Goal: Task Accomplishment & Management: Manage account settings

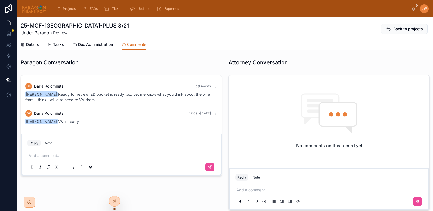
scroll to position [289, 0]
click at [94, 42] on span "Doc Administration" at bounding box center [95, 44] width 35 height 5
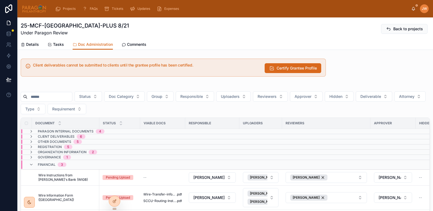
click at [289, 46] on div "Details Tasks Doc Administration Comments" at bounding box center [225, 44] width 409 height 10
click at [30, 46] on span "Details" at bounding box center [32, 44] width 13 height 5
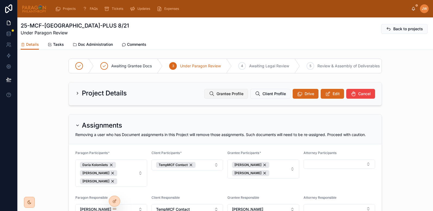
click at [225, 96] on span "Grantee Profile" at bounding box center [230, 93] width 27 height 5
click at [102, 45] on span "Doc Administration" at bounding box center [95, 44] width 35 height 5
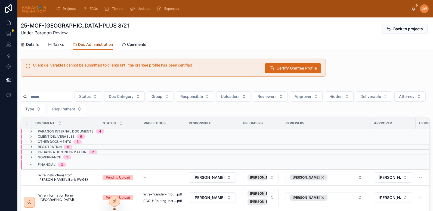
scroll to position [69, 0]
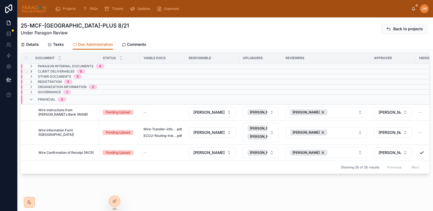
click at [31, 69] on icon at bounding box center [31, 71] width 4 height 4
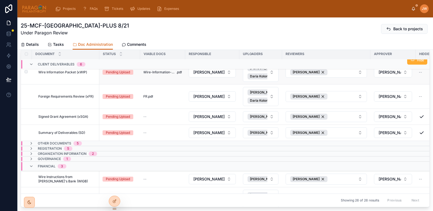
scroll to position [18, 0]
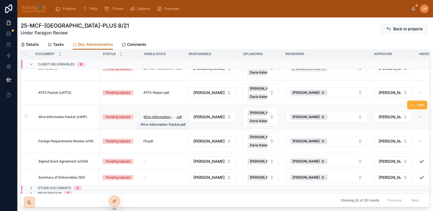
click at [157, 116] on span "Wire-Information-Packet" at bounding box center [159, 117] width 33 height 4
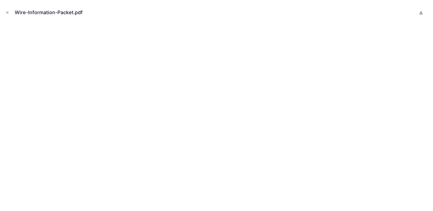
click at [421, 12] on icon at bounding box center [421, 12] width 4 height 4
drag, startPoint x: 7, startPoint y: 11, endPoint x: 20, endPoint y: 18, distance: 15.5
click at [7, 11] on icon "Close modal" at bounding box center [7, 13] width 4 height 4
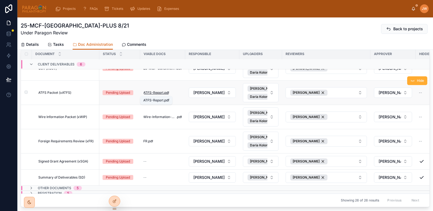
click at [160, 93] on span "ATFS-Report" at bounding box center [153, 92] width 20 height 4
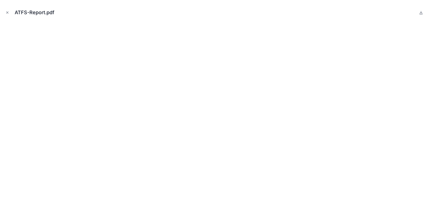
click at [10, 11] on div "ATFS-Report.pdf" at bounding box center [216, 12] width 425 height 16
click at [8, 13] on icon "Close modal" at bounding box center [7, 13] width 4 height 4
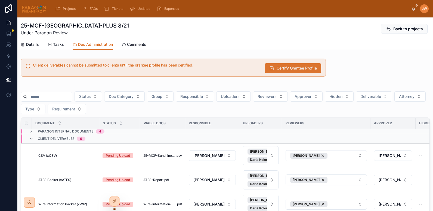
click at [273, 67] on button "Certify Grantee Profile" at bounding box center [293, 68] width 57 height 10
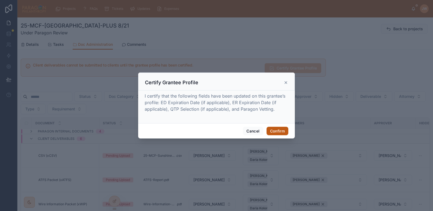
click at [280, 131] on button "Confirm" at bounding box center [278, 131] width 22 height 9
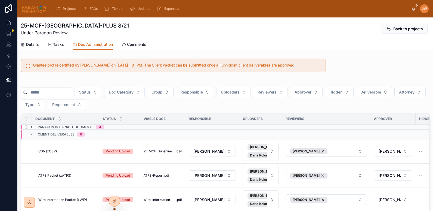
click at [32, 128] on icon at bounding box center [31, 127] width 4 height 4
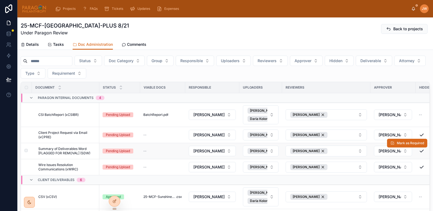
scroll to position [30, 0]
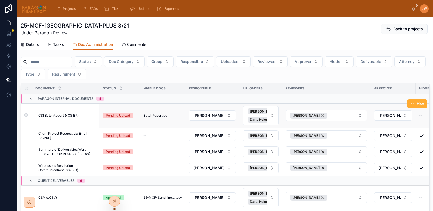
click at [67, 116] on span "CSI BatchReport (xCSIBR)" at bounding box center [58, 115] width 40 height 4
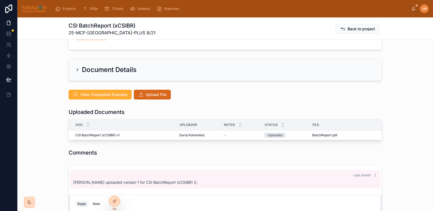
scroll to position [96, 0]
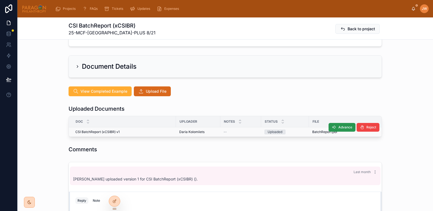
click at [334, 125] on icon at bounding box center [334, 127] width 4 height 4
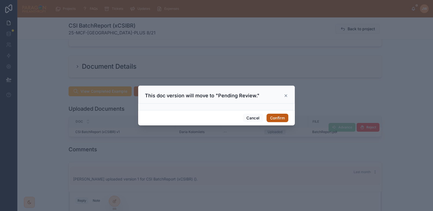
click at [283, 117] on button "Confirm" at bounding box center [278, 118] width 22 height 9
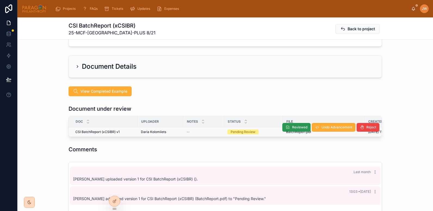
click at [290, 123] on button "Reviewed" at bounding box center [297, 127] width 28 height 9
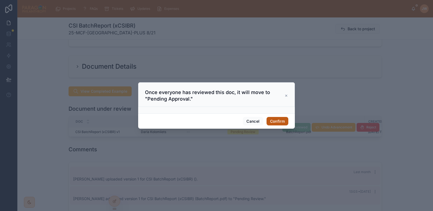
click at [278, 121] on button "Confirm" at bounding box center [278, 121] width 22 height 9
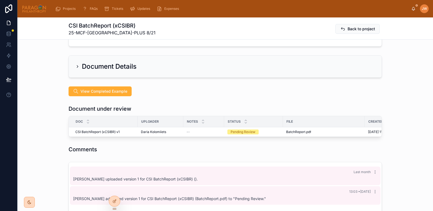
click at [333, 117] on div "File" at bounding box center [323, 121] width 81 height 9
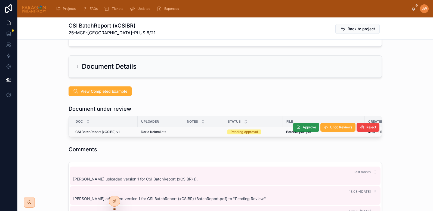
click at [303, 125] on span "Approve" at bounding box center [309, 127] width 13 height 4
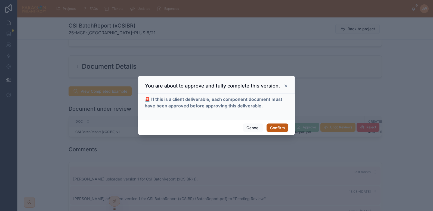
click at [280, 126] on button "Confirm" at bounding box center [278, 127] width 22 height 9
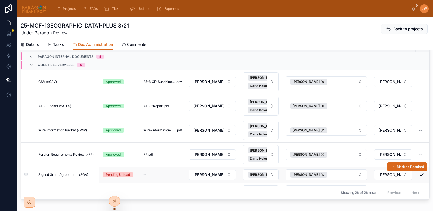
scroll to position [139, 0]
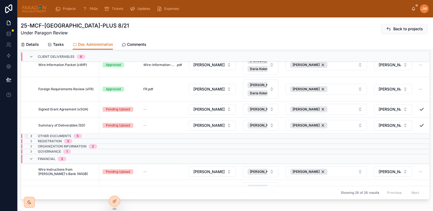
click at [32, 135] on icon at bounding box center [31, 136] width 4 height 4
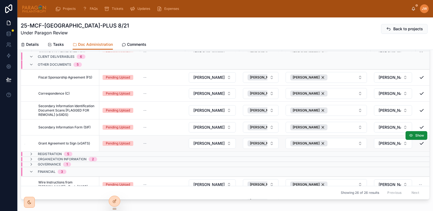
scroll to position [261, 0]
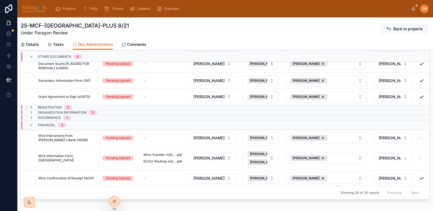
click at [32, 105] on icon at bounding box center [31, 107] width 4 height 4
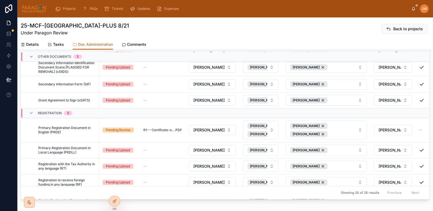
scroll to position [370, 0]
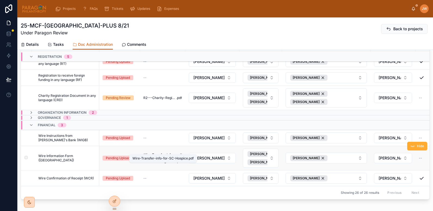
drag, startPoint x: 162, startPoint y: 152, endPoint x: 74, endPoint y: 153, distance: 88.5
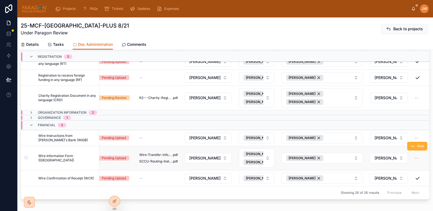
scroll to position [370, 4]
click at [32, 115] on icon at bounding box center [31, 117] width 4 height 4
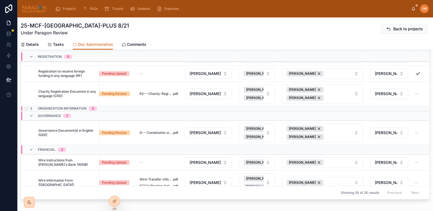
click at [33, 108] on icon at bounding box center [31, 108] width 4 height 4
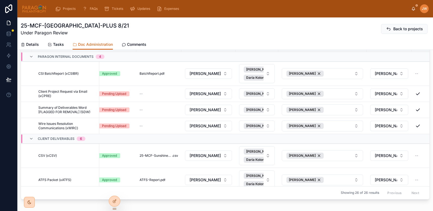
scroll to position [0, 0]
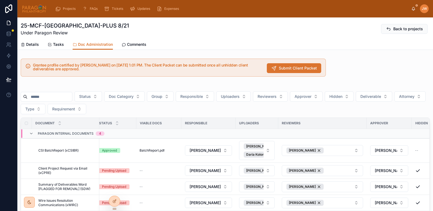
click at [281, 68] on span "Submit Client Packet" at bounding box center [298, 67] width 38 height 5
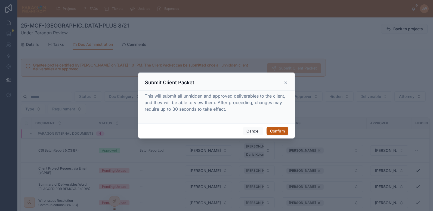
click at [278, 130] on button "Confirm" at bounding box center [278, 131] width 22 height 9
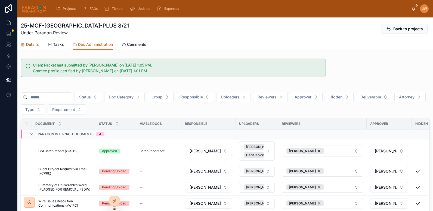
click at [30, 44] on span "Details" at bounding box center [32, 44] width 13 height 5
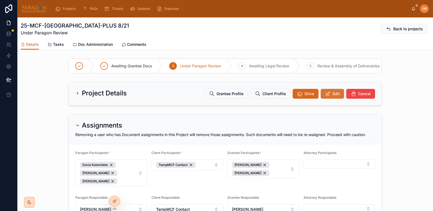
click at [336, 96] on span "Edit" at bounding box center [336, 93] width 7 height 5
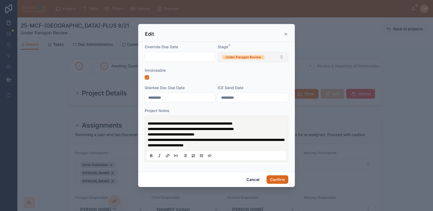
click at [254, 60] on button "Under Paragon Review" at bounding box center [253, 57] width 71 height 10
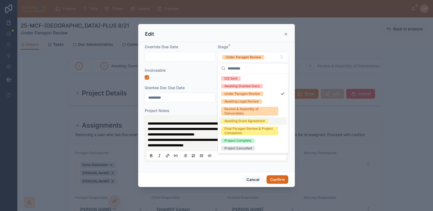
click at [234, 121] on div "Awaiting Grant Agreement" at bounding box center [245, 121] width 41 height 4
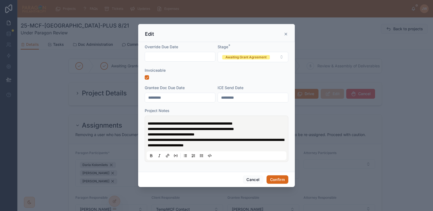
click at [148, 123] on span "**********" at bounding box center [190, 123] width 85 height 4
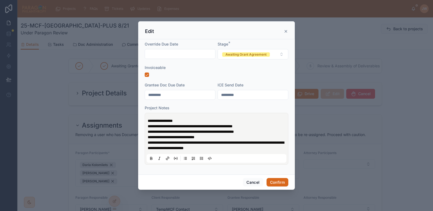
click at [193, 125] on span "**********" at bounding box center [190, 126] width 85 height 4
click at [188, 121] on p "**********" at bounding box center [218, 123] width 140 height 11
click at [277, 178] on button "Confirm" at bounding box center [278, 182] width 22 height 9
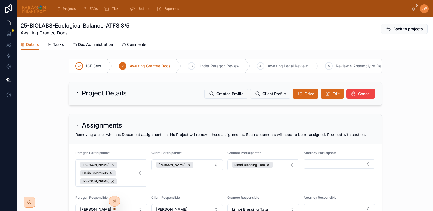
scroll to position [19, 0]
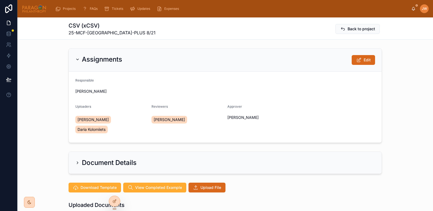
scroll to position [98, 0]
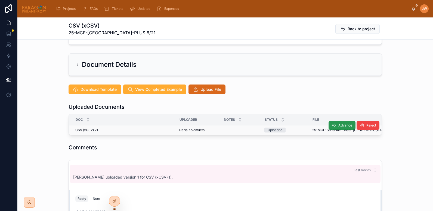
click at [332, 123] on icon at bounding box center [334, 125] width 4 height 4
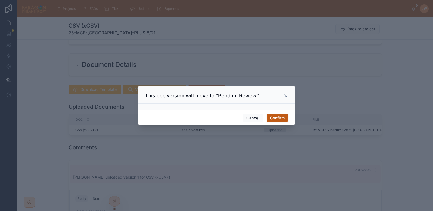
click at [276, 117] on button "Confirm" at bounding box center [278, 118] width 22 height 9
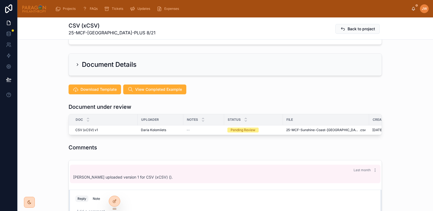
scroll to position [112, 0]
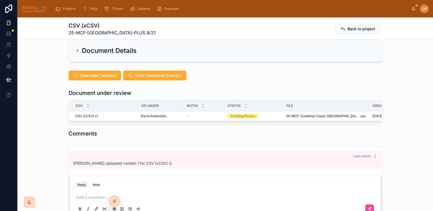
click at [0, 0] on icon at bounding box center [0, 0] width 0 height 0
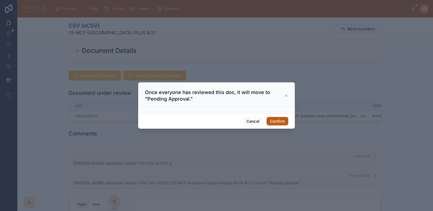
click at [284, 121] on button "Confirm" at bounding box center [278, 121] width 22 height 9
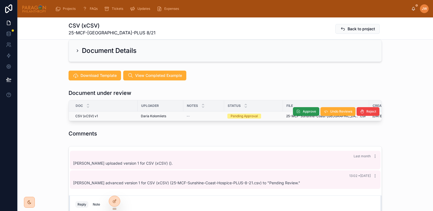
click at [299, 107] on button "Approve" at bounding box center [306, 111] width 26 height 9
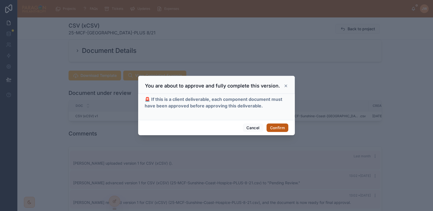
click at [276, 126] on button "Confirm" at bounding box center [278, 127] width 22 height 9
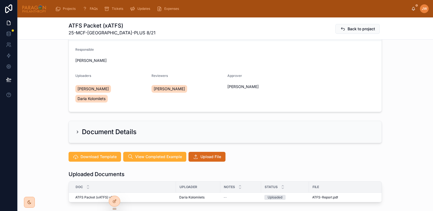
scroll to position [31, 0]
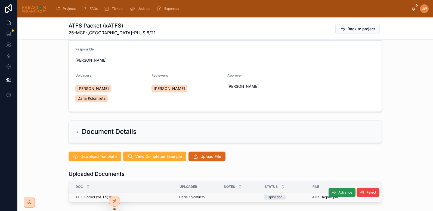
click at [340, 190] on span "Advance" at bounding box center [346, 192] width 14 height 4
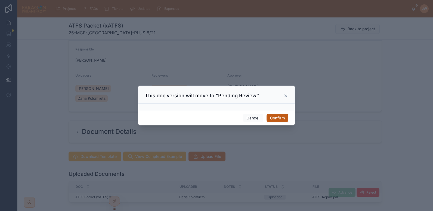
click at [283, 120] on button "Confirm" at bounding box center [278, 118] width 22 height 9
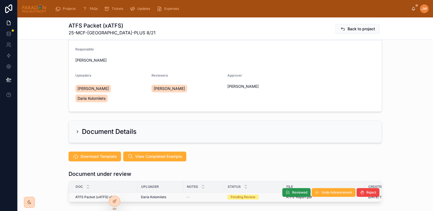
click at [297, 190] on span "Reviewed" at bounding box center [299, 192] width 15 height 4
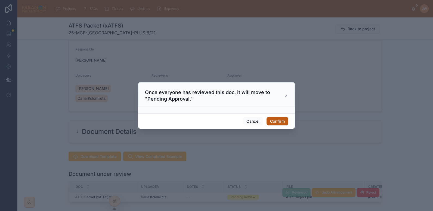
click at [276, 120] on button "Confirm" at bounding box center [278, 121] width 22 height 9
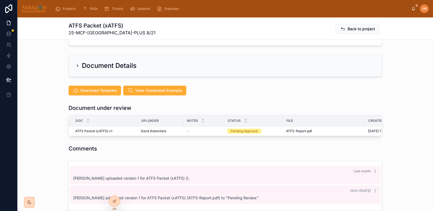
scroll to position [98, 0]
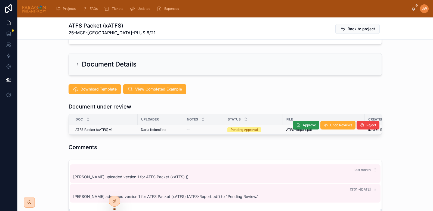
click at [299, 121] on button "Approve" at bounding box center [306, 125] width 26 height 9
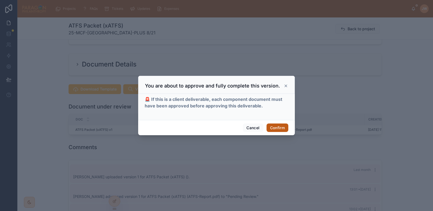
click at [281, 127] on button "Confirm" at bounding box center [278, 127] width 22 height 9
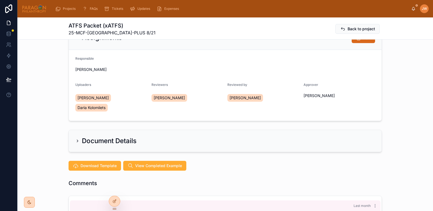
scroll to position [0, 0]
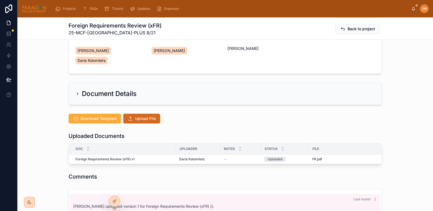
scroll to position [70, 0]
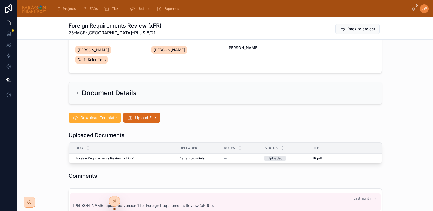
click at [333, 143] on div "File" at bounding box center [366, 147] width 112 height 9
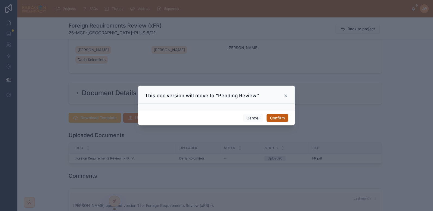
click at [278, 117] on button "Confirm" at bounding box center [278, 118] width 22 height 9
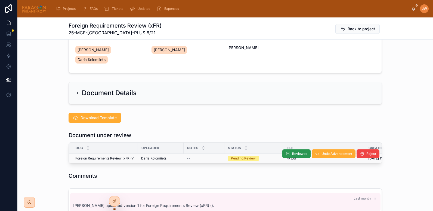
click at [292, 151] on span "Reviewed" at bounding box center [299, 153] width 15 height 4
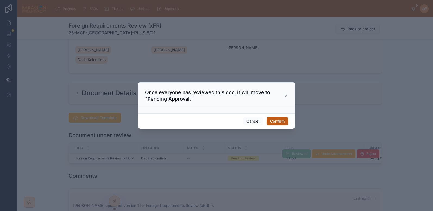
click at [275, 121] on button "Confirm" at bounding box center [278, 121] width 22 height 9
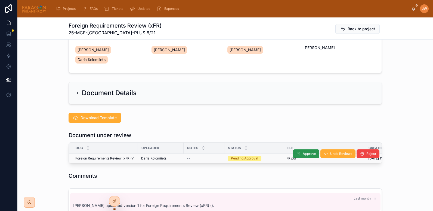
click at [299, 149] on button "Approve" at bounding box center [306, 153] width 26 height 9
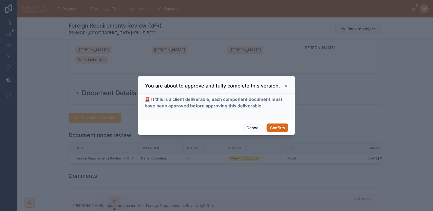
click at [274, 122] on div "Cancel Confirm" at bounding box center [216, 128] width 157 height 16
click at [276, 126] on button "Confirm" at bounding box center [278, 127] width 22 height 9
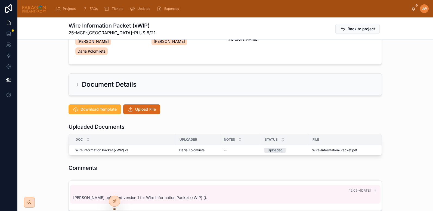
scroll to position [83, 0]
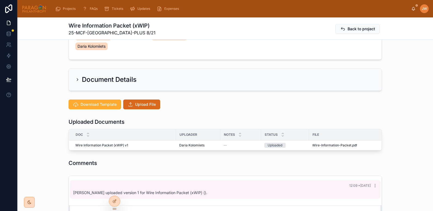
click at [339, 129] on th "File" at bounding box center [365, 134] width 112 height 11
click at [332, 138] on icon at bounding box center [334, 140] width 4 height 4
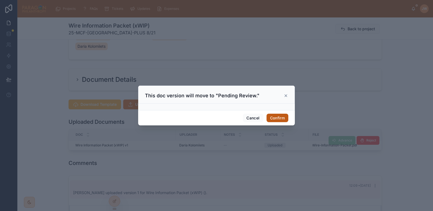
click at [276, 120] on button "Confirm" at bounding box center [278, 118] width 22 height 9
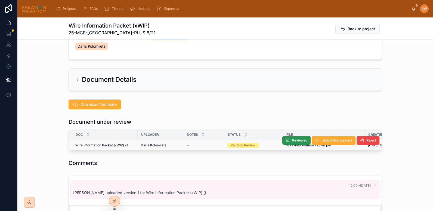
click at [298, 136] on button "Reviewed" at bounding box center [297, 140] width 28 height 9
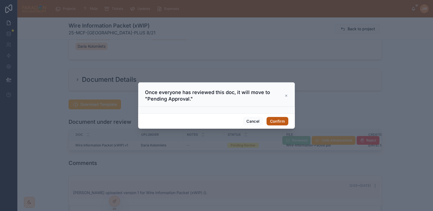
click at [282, 122] on button "Confirm" at bounding box center [278, 121] width 22 height 9
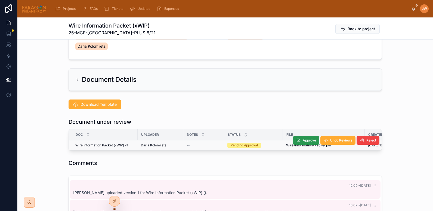
click at [297, 138] on icon at bounding box center [299, 140] width 4 height 4
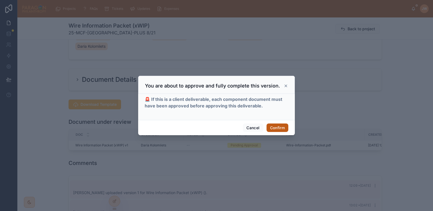
click at [286, 126] on button "Confirm" at bounding box center [278, 127] width 22 height 9
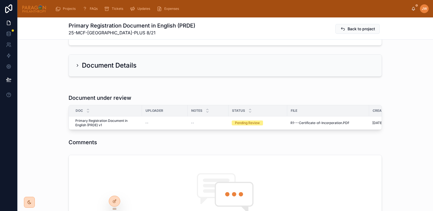
scroll to position [97, 0]
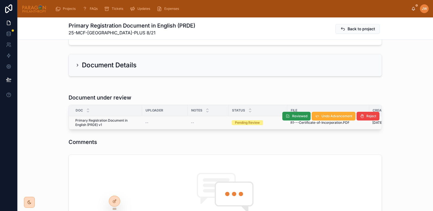
click at [291, 112] on button "Reviewed" at bounding box center [297, 116] width 28 height 9
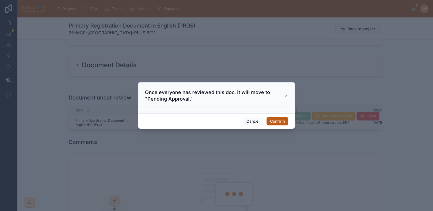
click at [278, 121] on button "Confirm" at bounding box center [278, 121] width 22 height 9
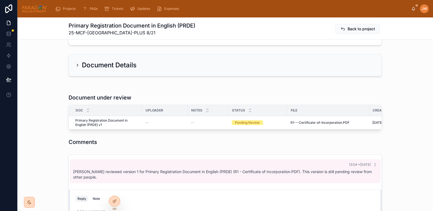
scroll to position [0, 0]
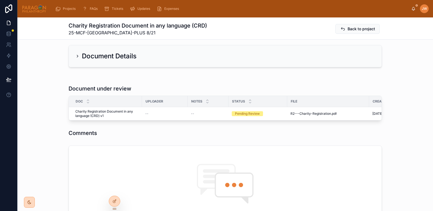
scroll to position [109, 0]
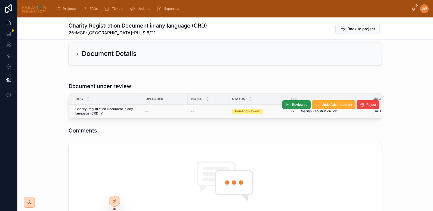
click at [293, 102] on span "Reviewed" at bounding box center [299, 104] width 15 height 4
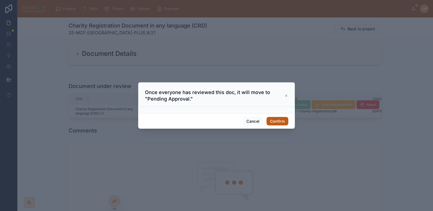
click at [278, 123] on button "Confirm" at bounding box center [278, 121] width 22 height 9
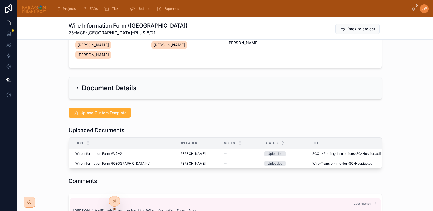
scroll to position [67, 0]
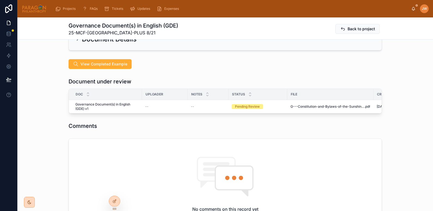
scroll to position [124, 0]
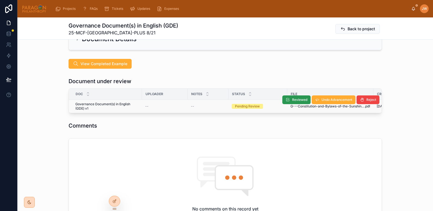
click at [289, 95] on button "Reviewed" at bounding box center [297, 99] width 28 height 9
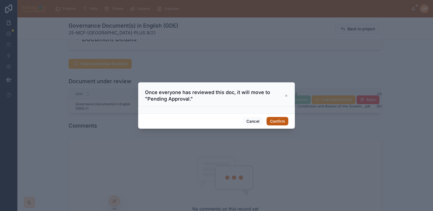
click at [280, 118] on button "Confirm" at bounding box center [278, 121] width 22 height 9
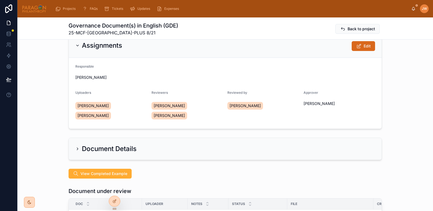
scroll to position [0, 0]
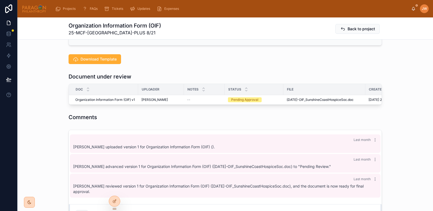
scroll to position [129, 0]
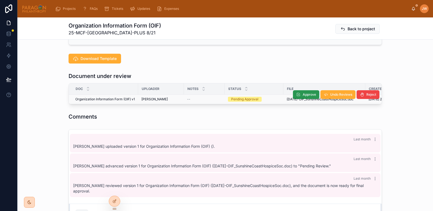
click at [310, 92] on span "Approve" at bounding box center [309, 94] width 13 height 4
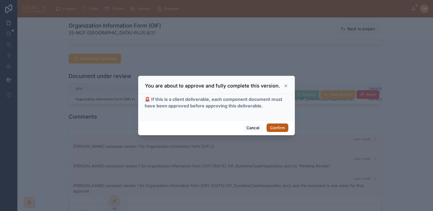
click at [273, 126] on button "Confirm" at bounding box center [278, 127] width 22 height 9
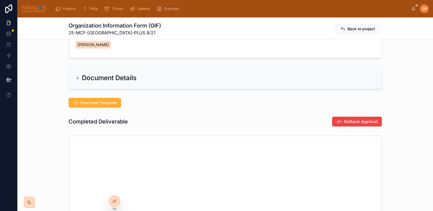
scroll to position [85, 0]
